Goal: Information Seeking & Learning: Learn about a topic

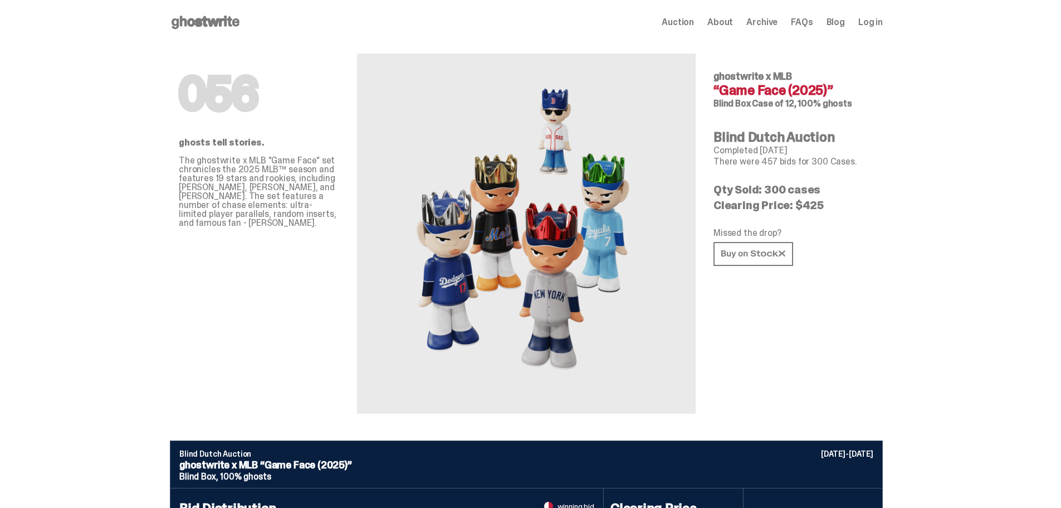
click at [694, 24] on span "Auction" at bounding box center [678, 22] width 32 height 9
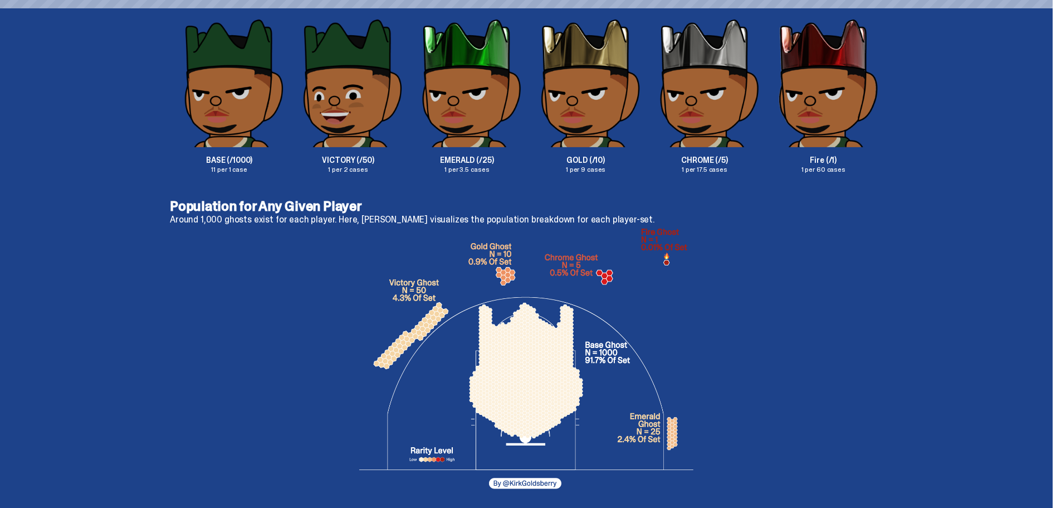
scroll to position [2062, 0]
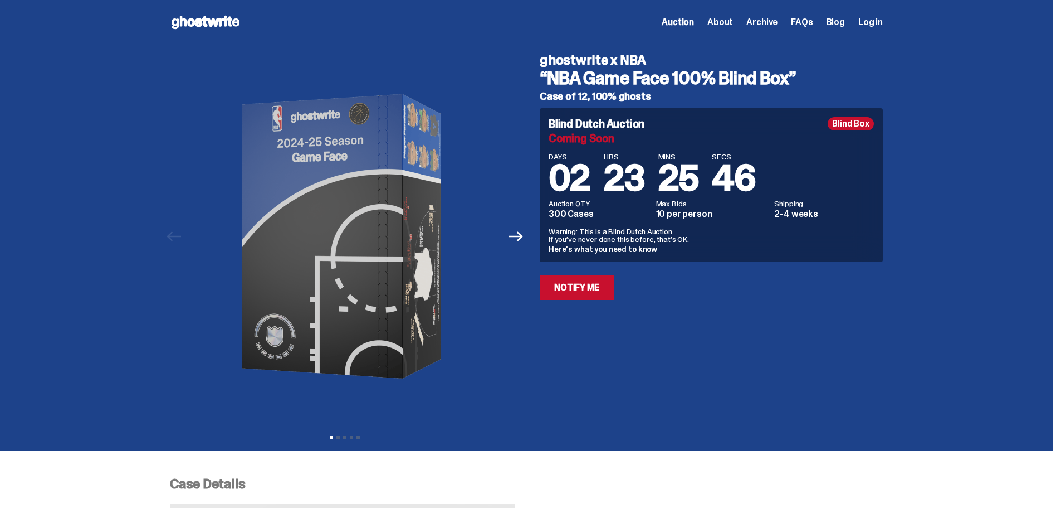
click at [223, 14] on icon at bounding box center [205, 22] width 71 height 18
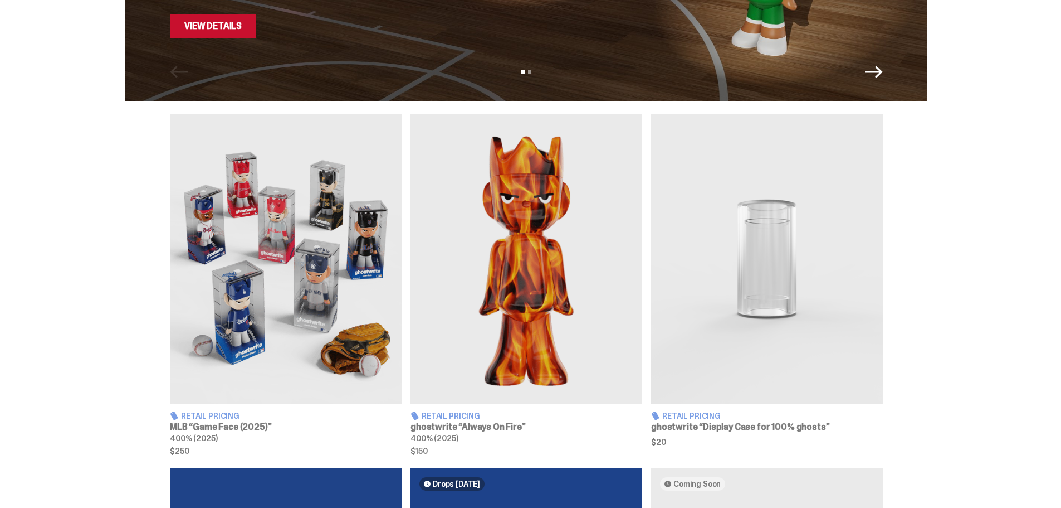
scroll to position [334, 0]
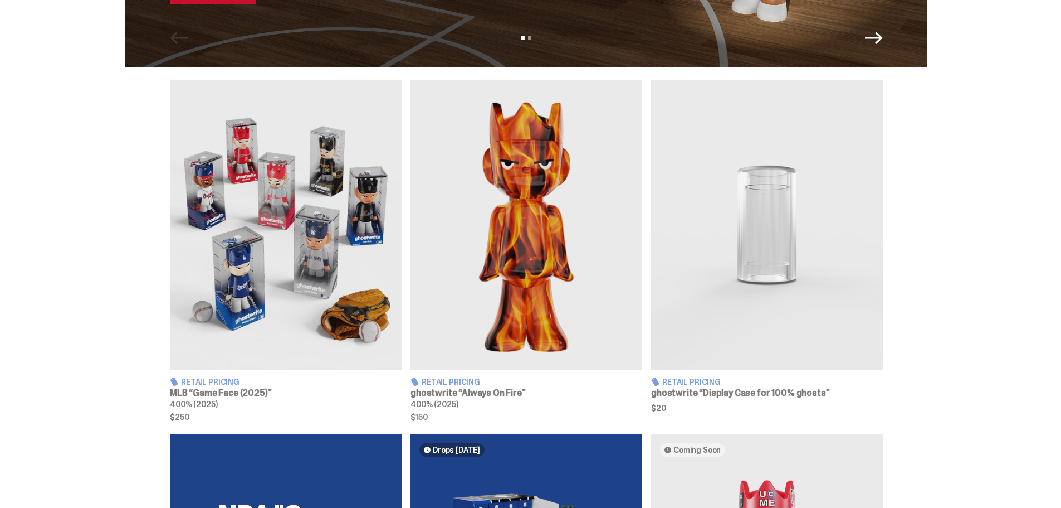
click at [303, 160] on img at bounding box center [286, 225] width 232 height 290
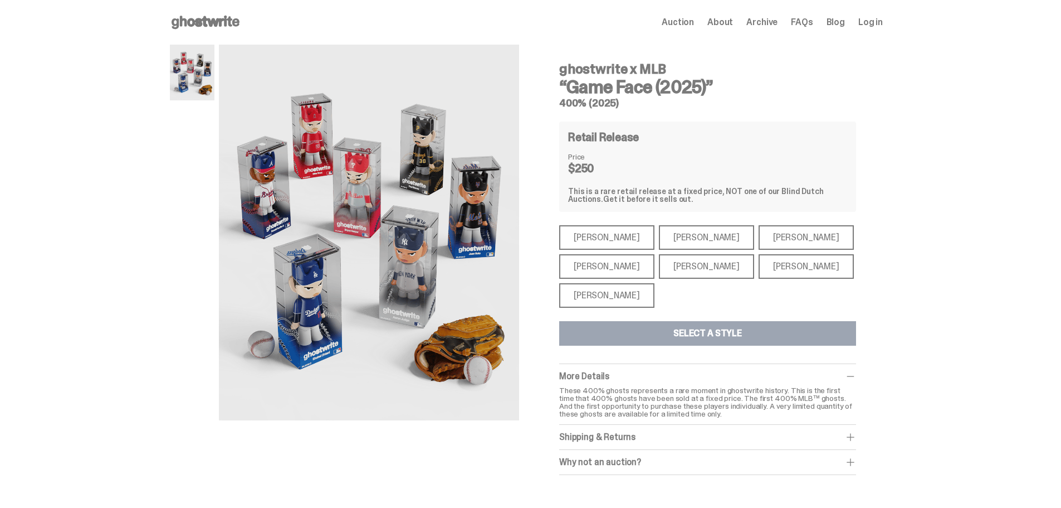
click at [695, 262] on div "[PERSON_NAME]" at bounding box center [706, 266] width 95 height 25
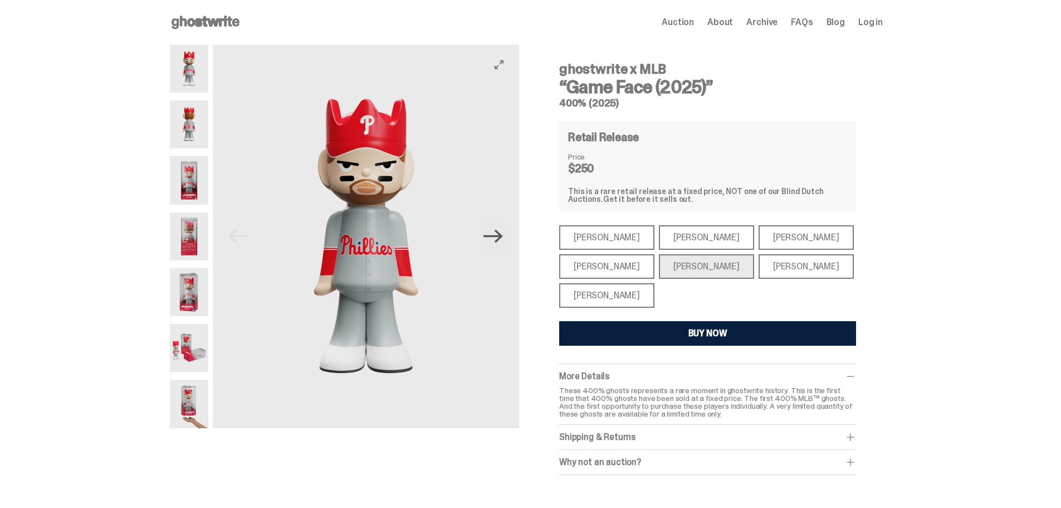
click at [503, 238] on icon "Next" at bounding box center [494, 236] width 20 height 13
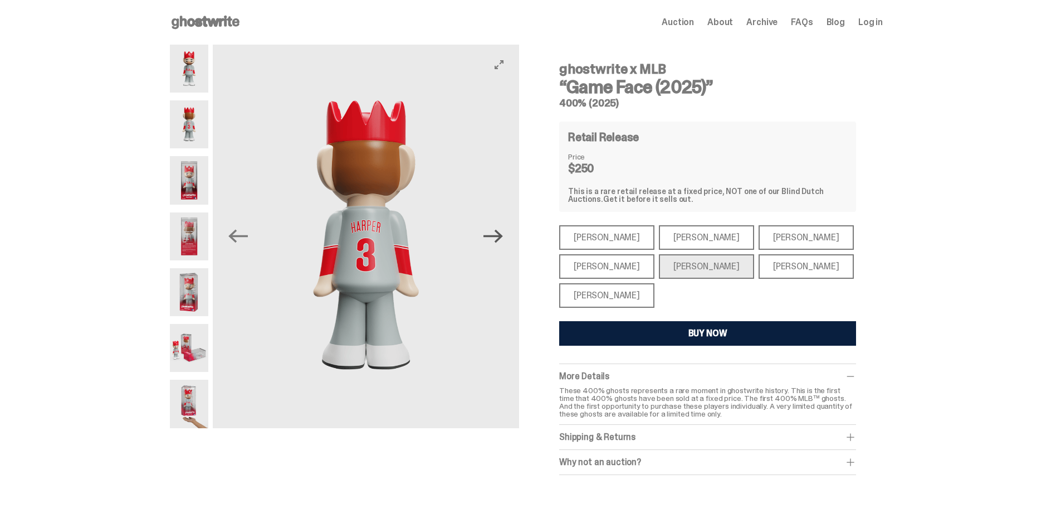
click at [503, 238] on icon "Next" at bounding box center [494, 236] width 20 height 13
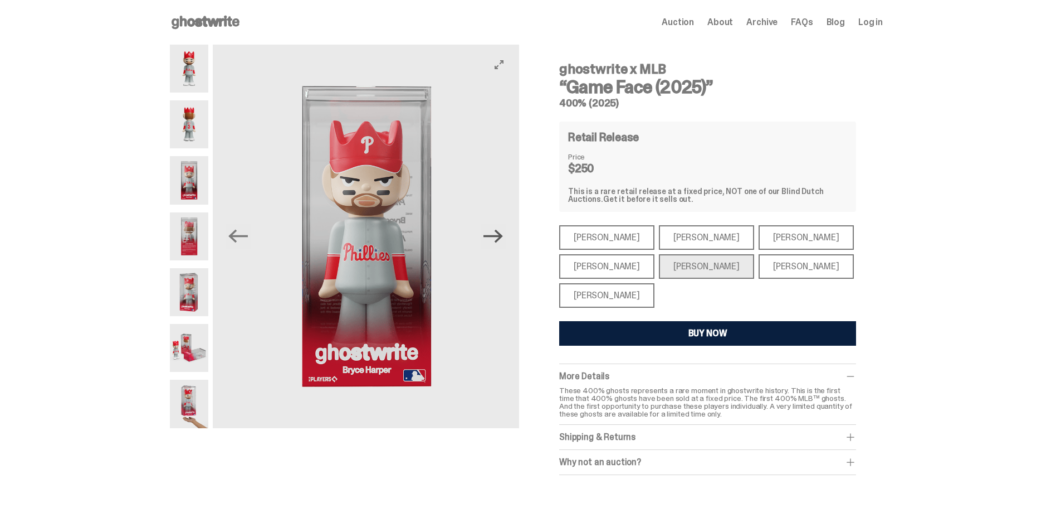
click at [503, 238] on icon "Next" at bounding box center [494, 236] width 20 height 13
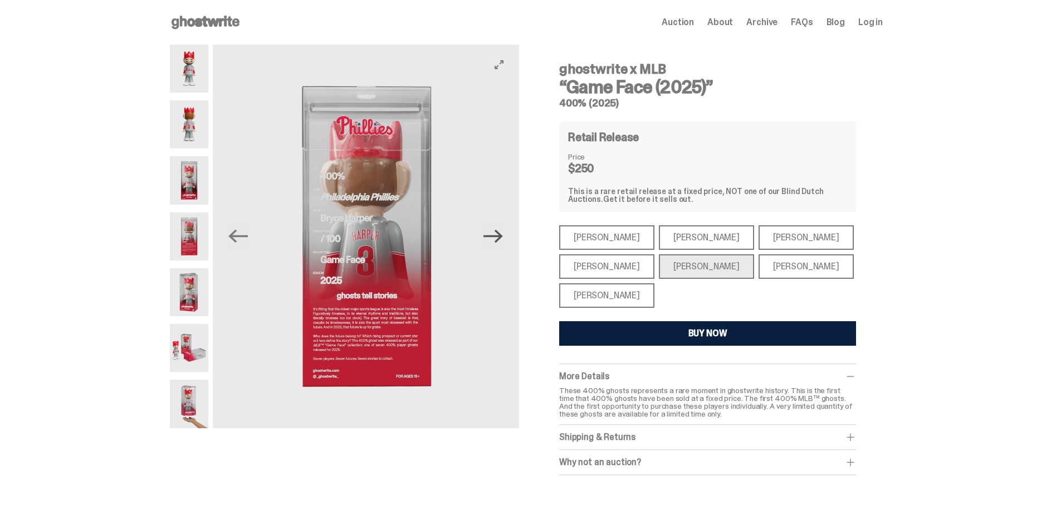
click at [503, 238] on icon "Next" at bounding box center [494, 236] width 20 height 13
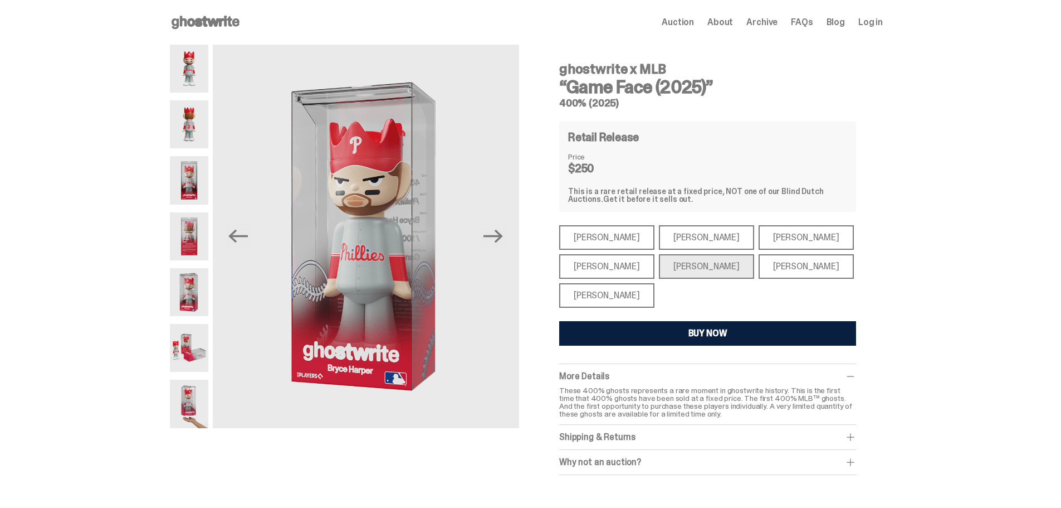
click at [601, 290] on div "[PERSON_NAME]" at bounding box center [606, 295] width 95 height 25
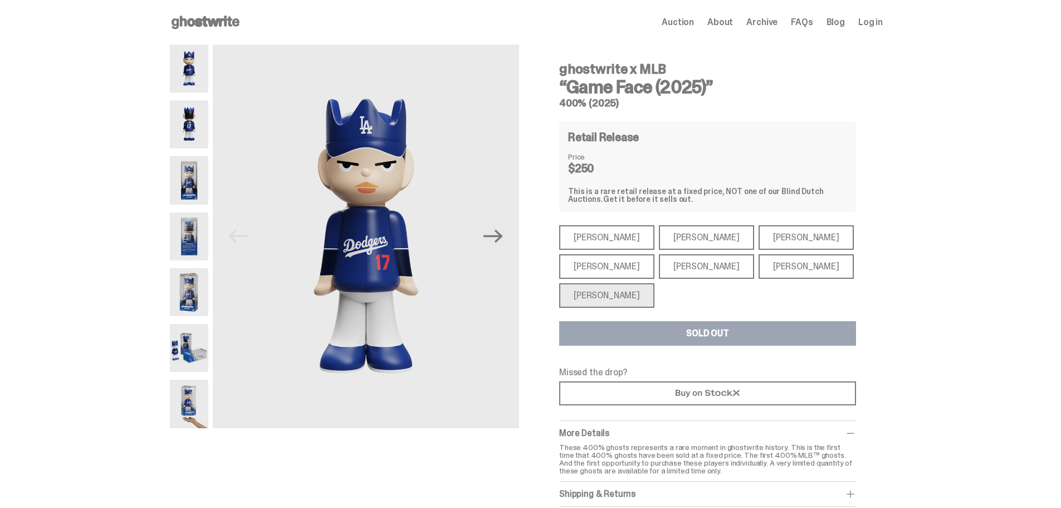
click at [759, 264] on div "[PERSON_NAME]" at bounding box center [806, 266] width 95 height 25
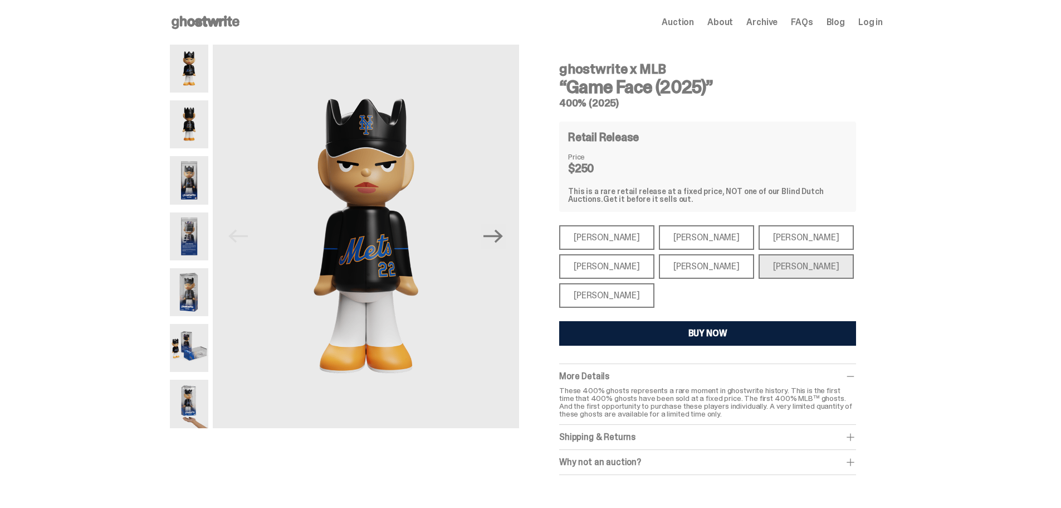
click at [759, 236] on div "[PERSON_NAME]" at bounding box center [806, 237] width 95 height 25
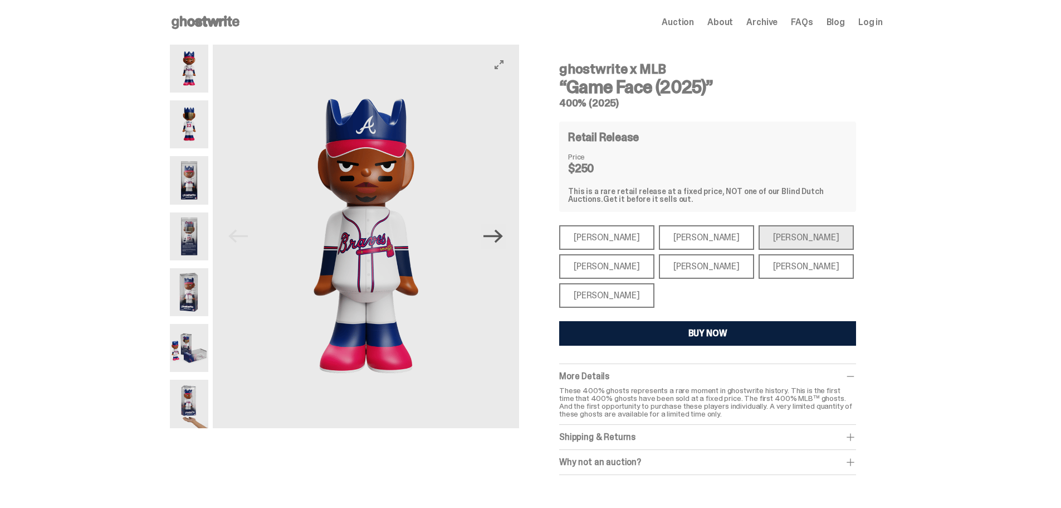
click at [503, 242] on icon "Next" at bounding box center [494, 236] width 20 height 20
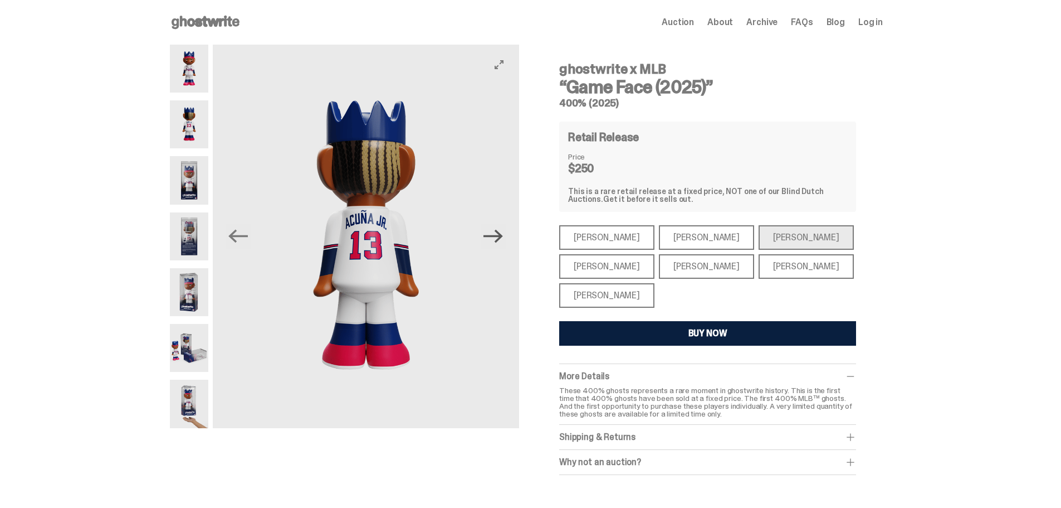
click at [503, 242] on icon "Next" at bounding box center [494, 236] width 20 height 20
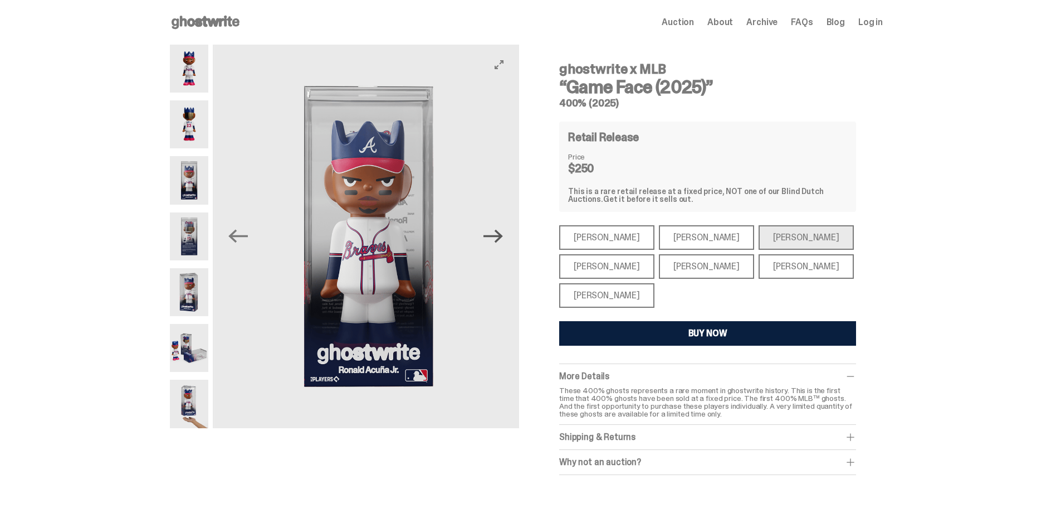
click at [503, 242] on icon "Next" at bounding box center [494, 236] width 20 height 20
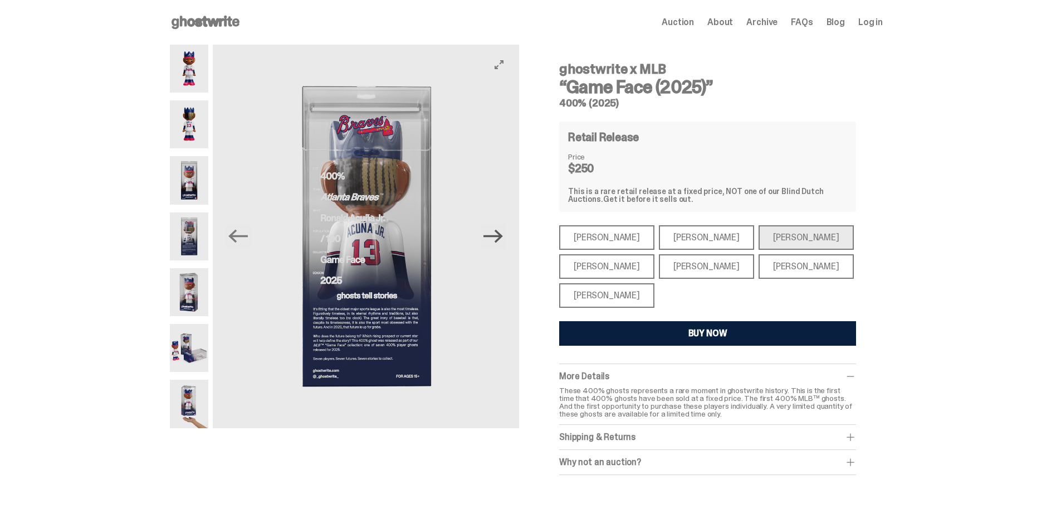
click at [503, 242] on icon "Next" at bounding box center [494, 236] width 20 height 20
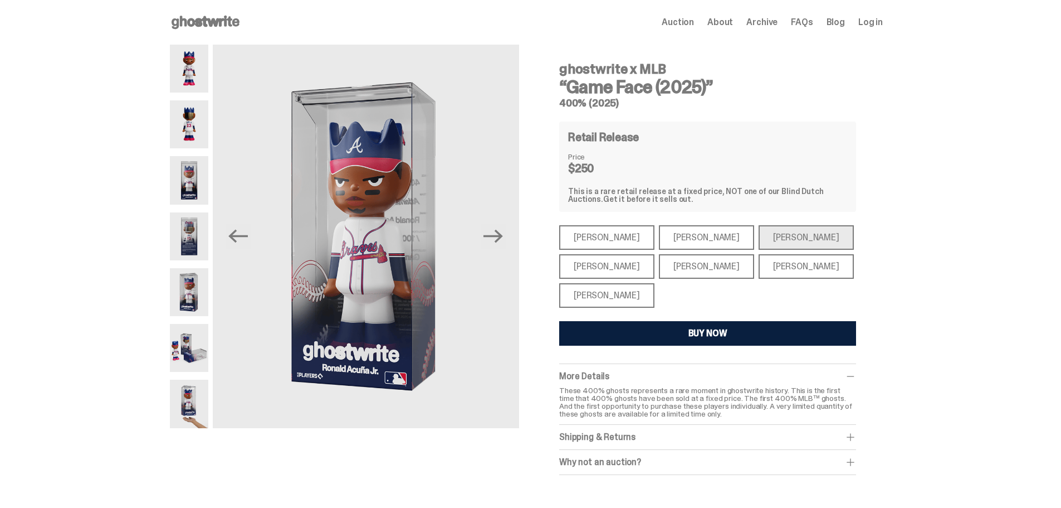
click at [694, 25] on span "Auction" at bounding box center [678, 22] width 32 height 9
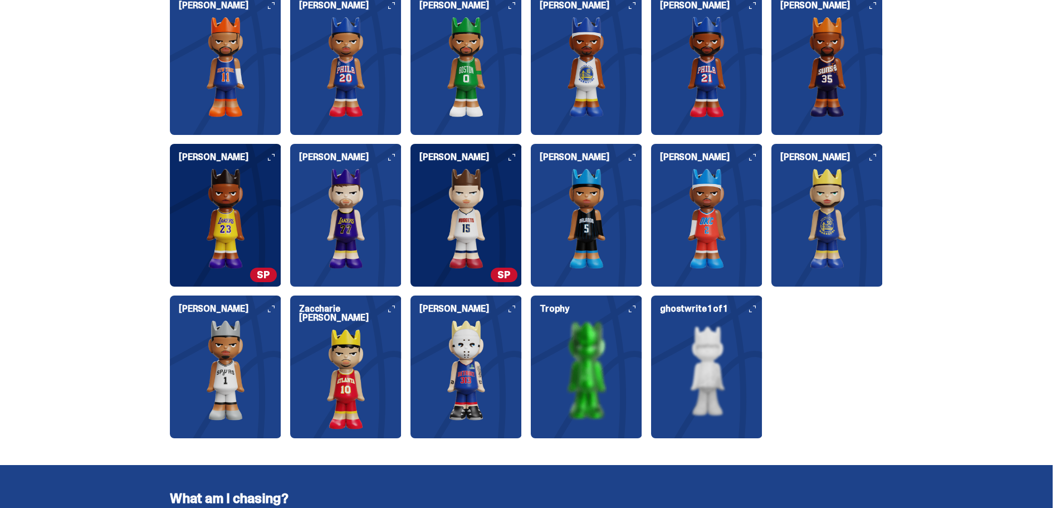
scroll to position [1393, 0]
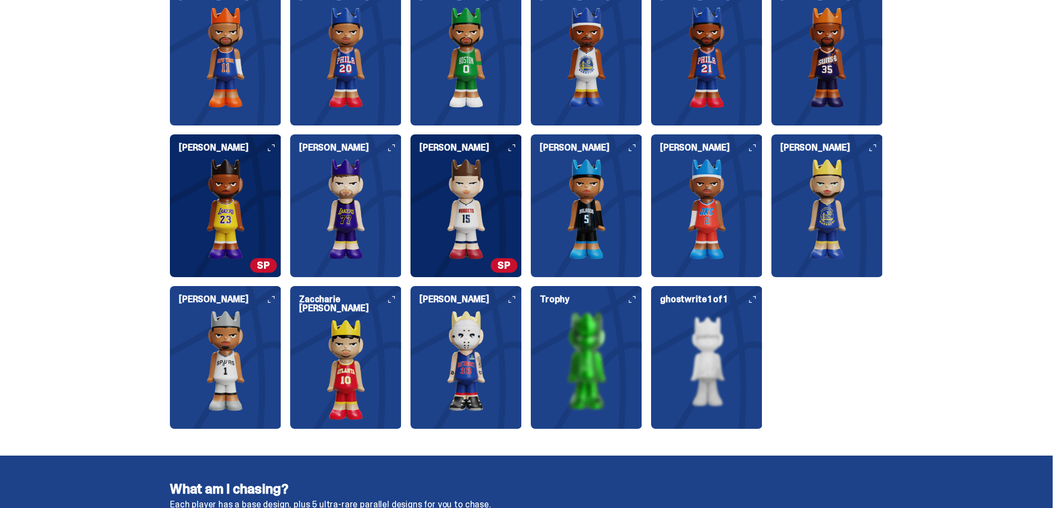
click at [465, 309] on div "[PERSON_NAME]" at bounding box center [466, 353] width 111 height 116
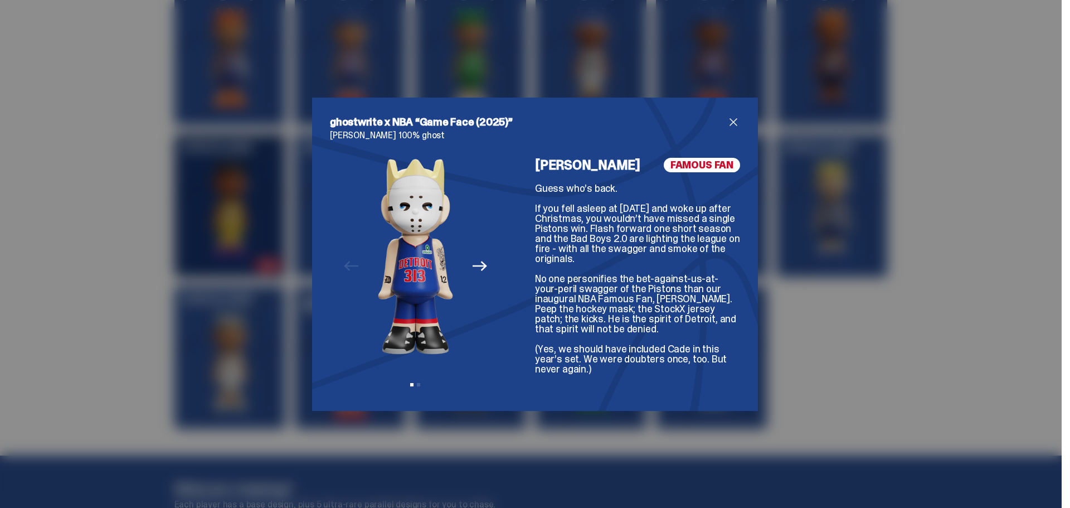
click at [728, 116] on span "close" at bounding box center [733, 121] width 13 height 13
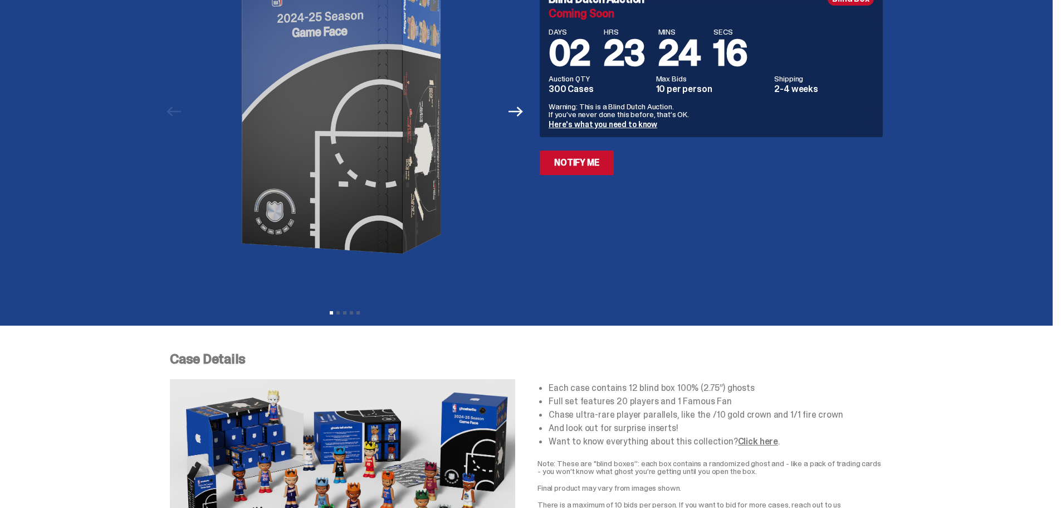
scroll to position [0, 0]
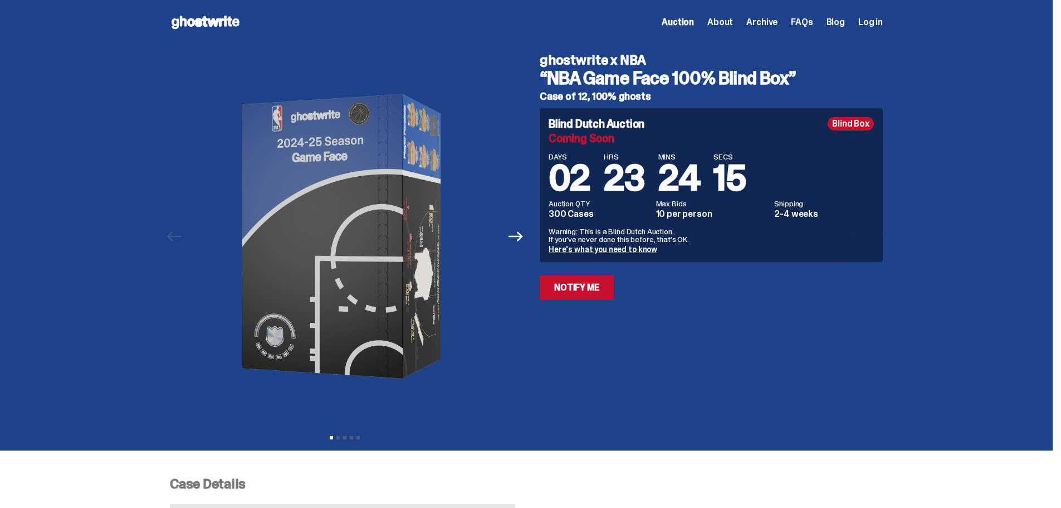
click at [688, 22] on span "Auction" at bounding box center [678, 22] width 32 height 9
click at [805, 24] on span "FAQs" at bounding box center [802, 22] width 22 height 9
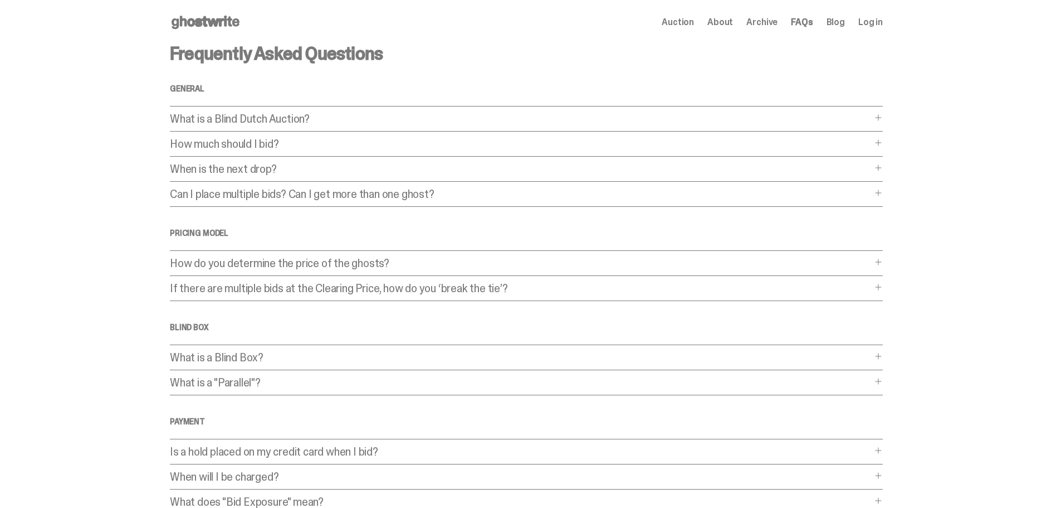
click at [267, 142] on p "How much should I bid?" at bounding box center [521, 143] width 702 height 11
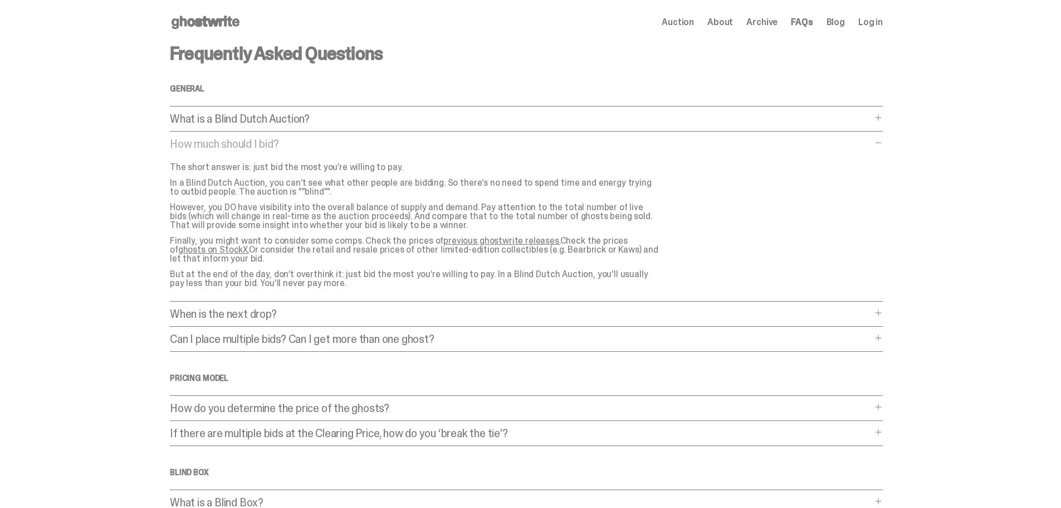
click at [729, 19] on span "About" at bounding box center [721, 22] width 26 height 9
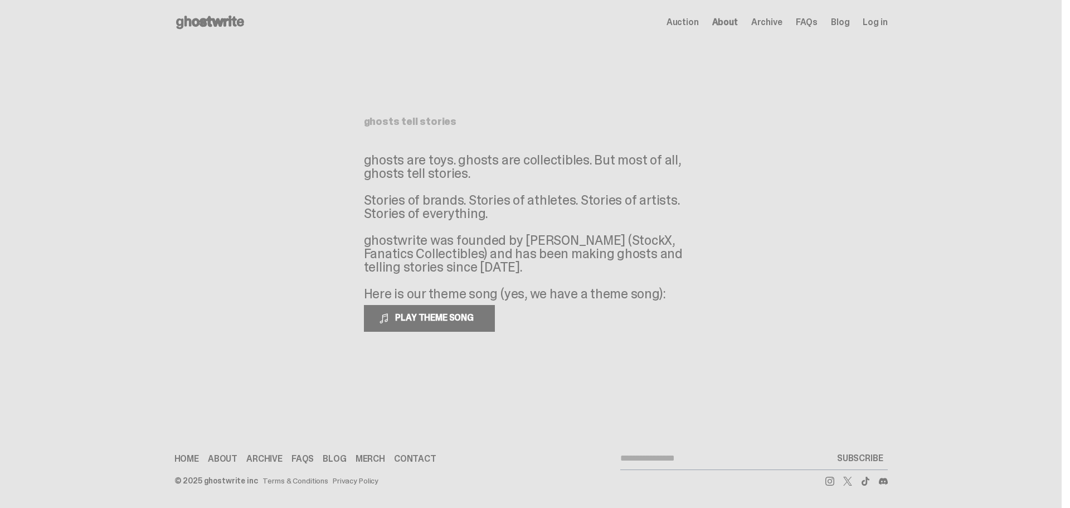
click at [287, 462] on div "Home About Archive FAQs Blog [GEOGRAPHIC_DATA] Contact" at bounding box center [352, 458] width 357 height 9
click at [294, 459] on link "FAQs" at bounding box center [302, 458] width 22 height 9
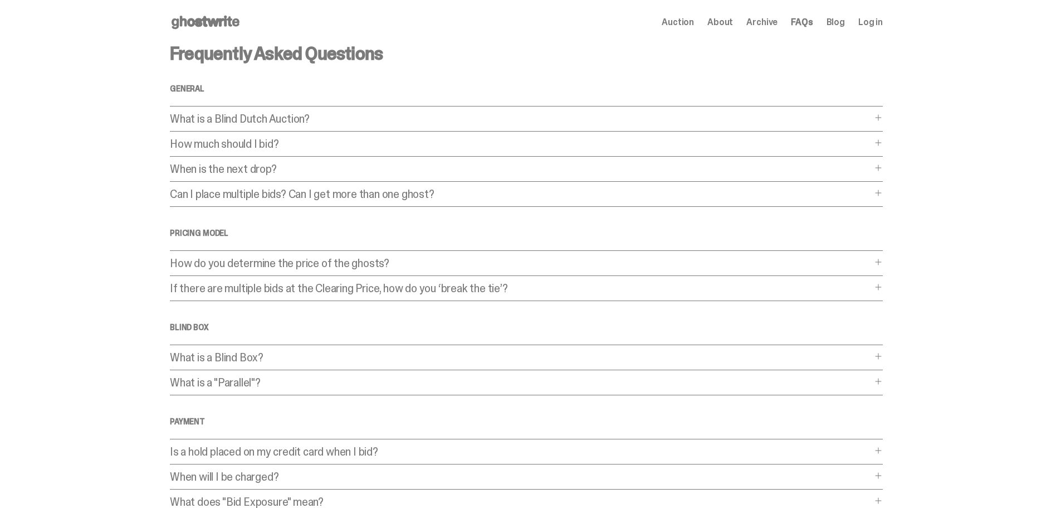
click at [350, 260] on p "How do you determine the price of the ghosts?" at bounding box center [521, 262] width 702 height 11
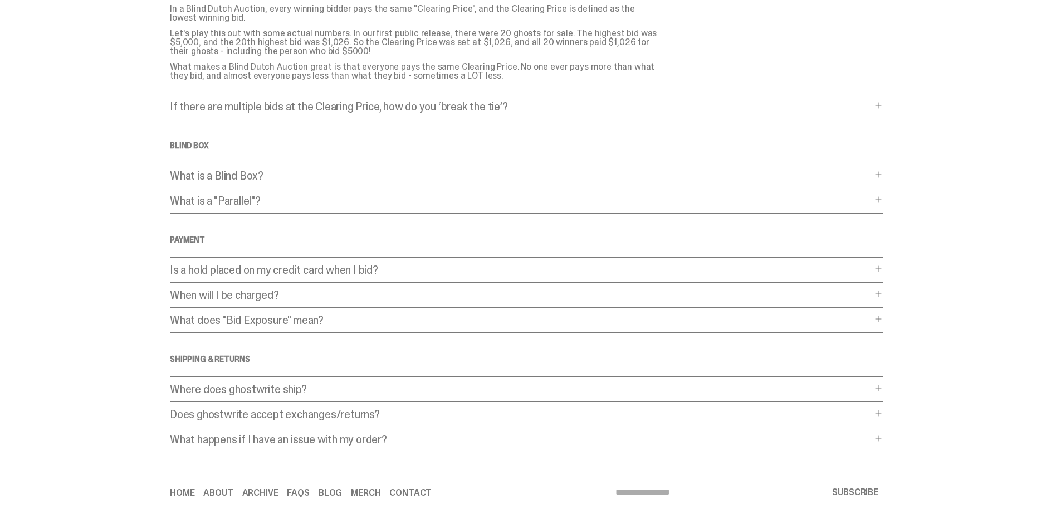
scroll to position [279, 0]
click at [236, 217] on div "Frequently Asked Questions General What is a Blind Dutch Auction? What is a Bli…" at bounding box center [526, 108] width 713 height 685
click at [238, 205] on p "What is a "Parallel"?" at bounding box center [521, 199] width 702 height 11
